Goal: Task Accomplishment & Management: Complete application form

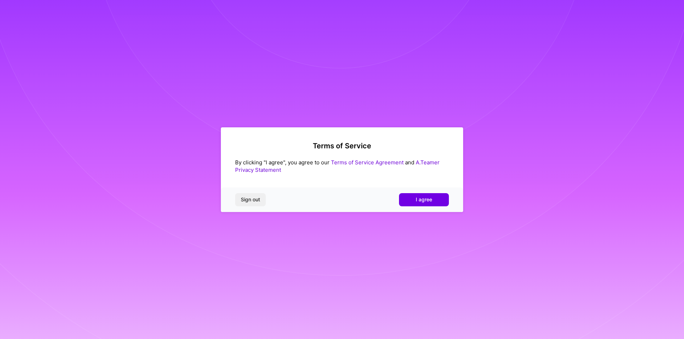
click at [422, 199] on span "I agree" at bounding box center [424, 199] width 16 height 7
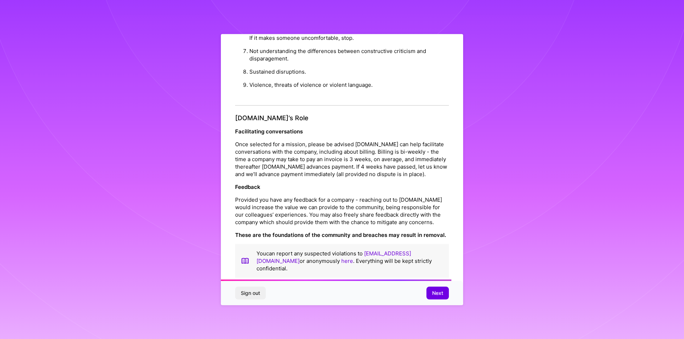
scroll to position [757, 0]
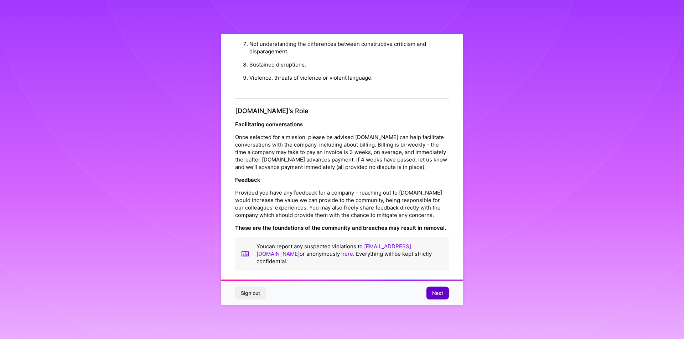
click at [437, 294] on span "Next" at bounding box center [437, 293] width 11 height 7
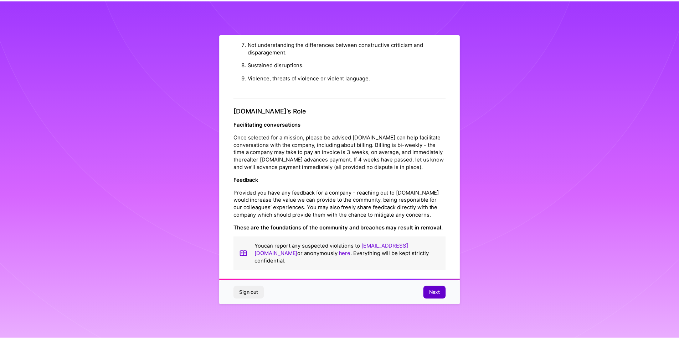
scroll to position [0, 0]
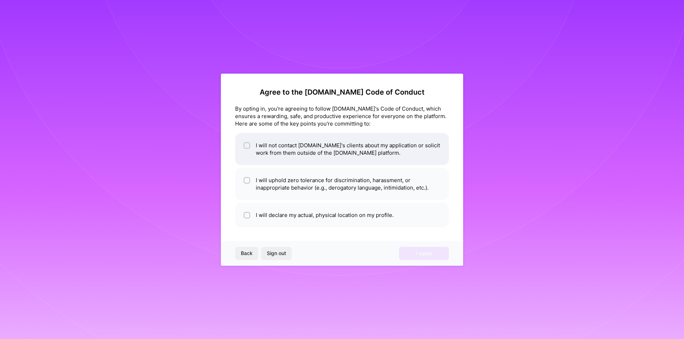
click at [247, 146] on input "checkbox" at bounding box center [247, 146] width 5 height 5
checkbox input "true"
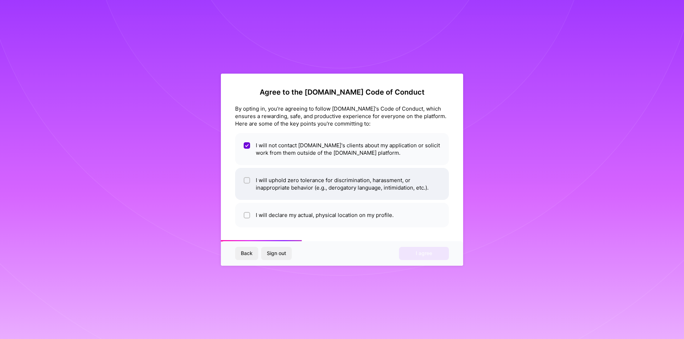
click at [249, 180] on input "checkbox" at bounding box center [247, 180] width 5 height 5
checkbox input "true"
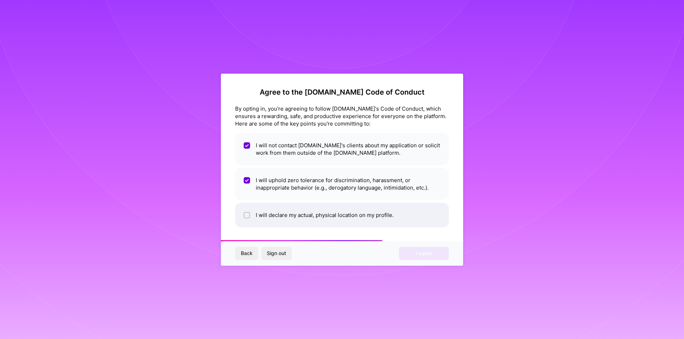
click at [245, 218] on div at bounding box center [247, 215] width 6 height 6
checkbox input "true"
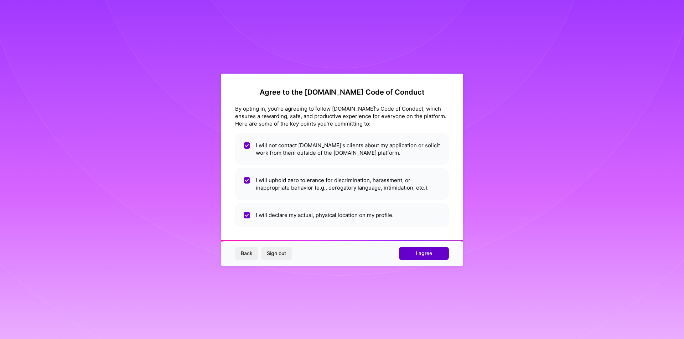
click at [419, 254] on span "I agree" at bounding box center [424, 253] width 16 height 7
